Goal: Find specific fact: Find specific fact

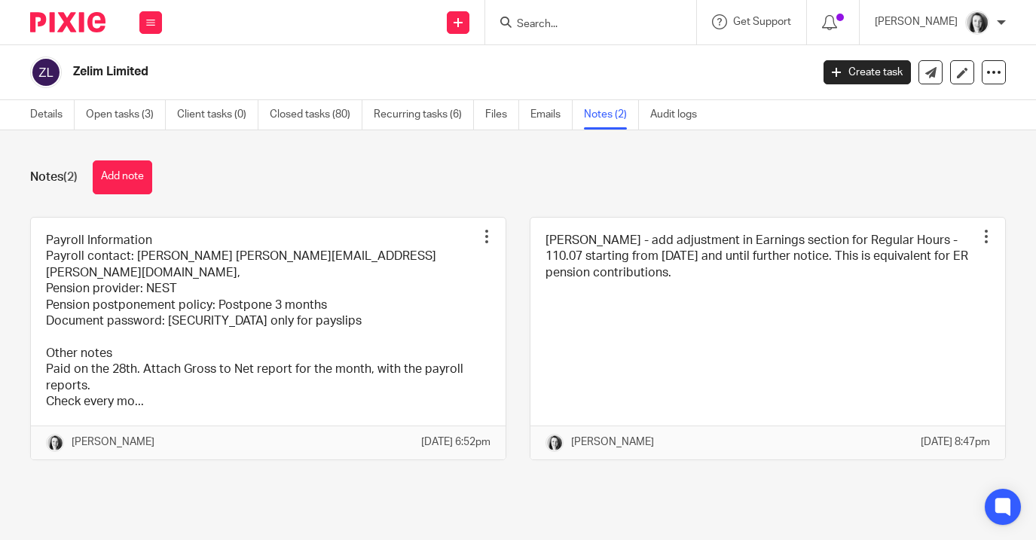
click at [523, 13] on form at bounding box center [595, 22] width 160 height 19
click at [523, 21] on input "Search" at bounding box center [583, 25] width 136 height 14
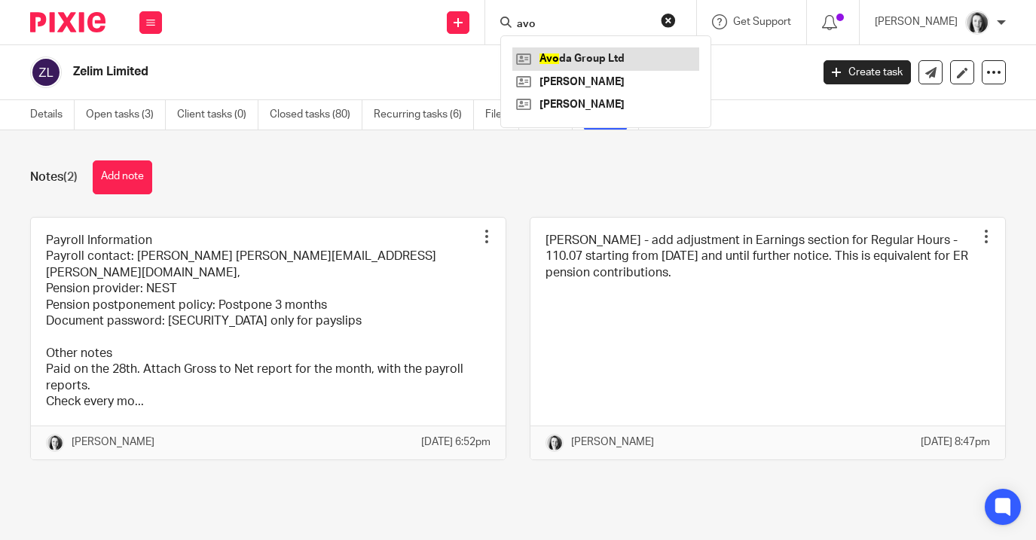
type input "avo"
click at [580, 57] on link at bounding box center [605, 58] width 187 height 23
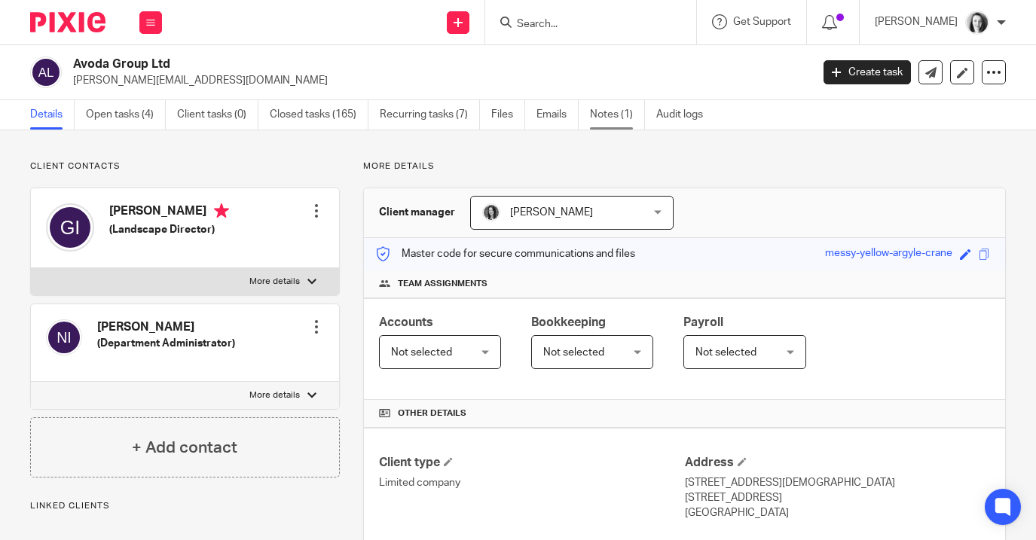
click at [601, 116] on link "Notes (1)" at bounding box center [617, 114] width 55 height 29
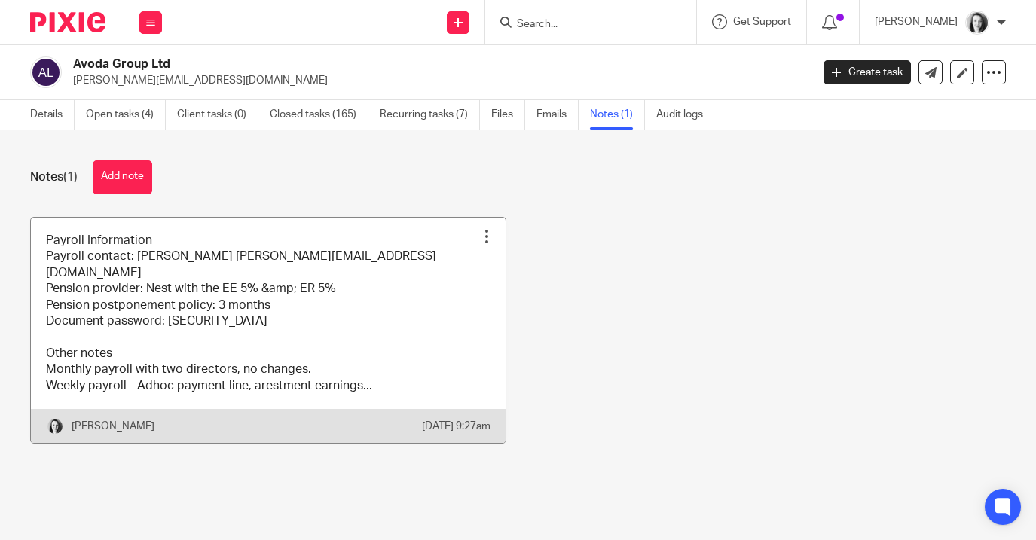
click at [352, 320] on link at bounding box center [268, 330] width 475 height 225
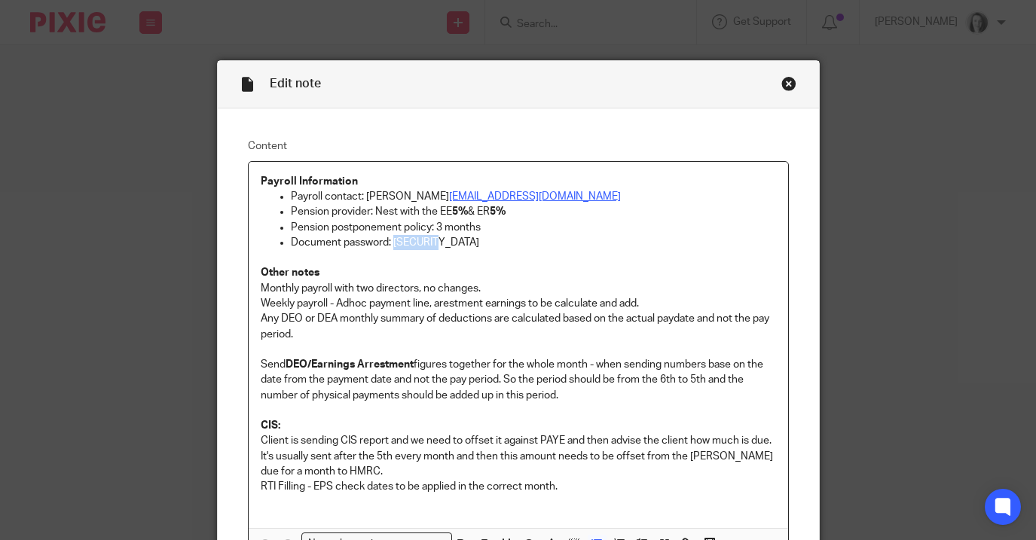
drag, startPoint x: 436, startPoint y: 245, endPoint x: 387, endPoint y: 249, distance: 49.1
click at [387, 249] on p "Document password: [SECURITY_DATA]" at bounding box center [533, 242] width 485 height 15
copy p "Avoda123"
click at [613, 261] on p "Other notes" at bounding box center [518, 265] width 515 height 31
drag, startPoint x: 435, startPoint y: 246, endPoint x: 396, endPoint y: 243, distance: 39.2
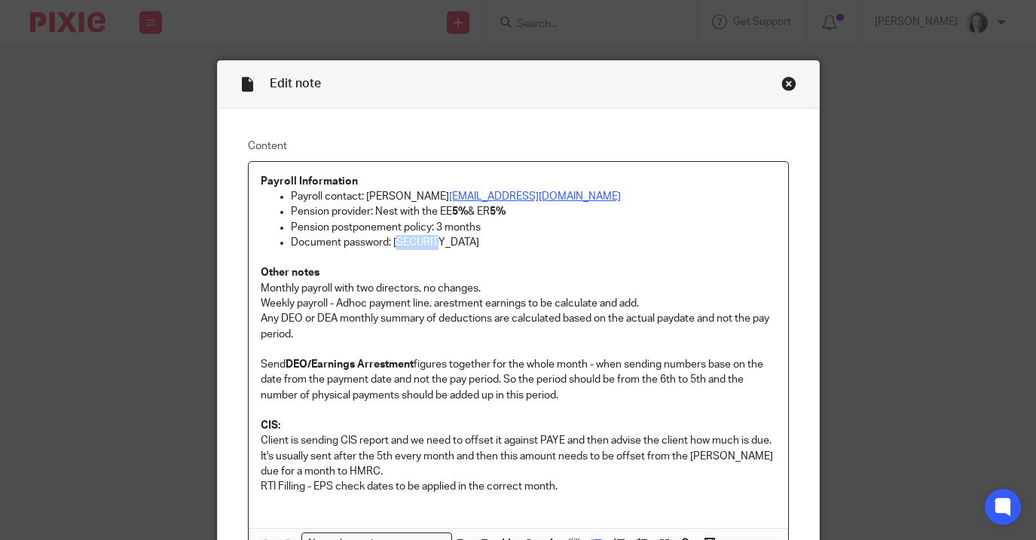
click at [396, 244] on p "Document password: Avoda123" at bounding box center [533, 242] width 485 height 15
click at [467, 244] on p "Document password: Avoda123" at bounding box center [533, 242] width 485 height 15
drag, startPoint x: 437, startPoint y: 245, endPoint x: 388, endPoint y: 242, distance: 49.1
click at [388, 242] on p "Document password: Avoda123" at bounding box center [533, 242] width 485 height 15
copy p "Avoda123"
